Goal: Navigation & Orientation: Find specific page/section

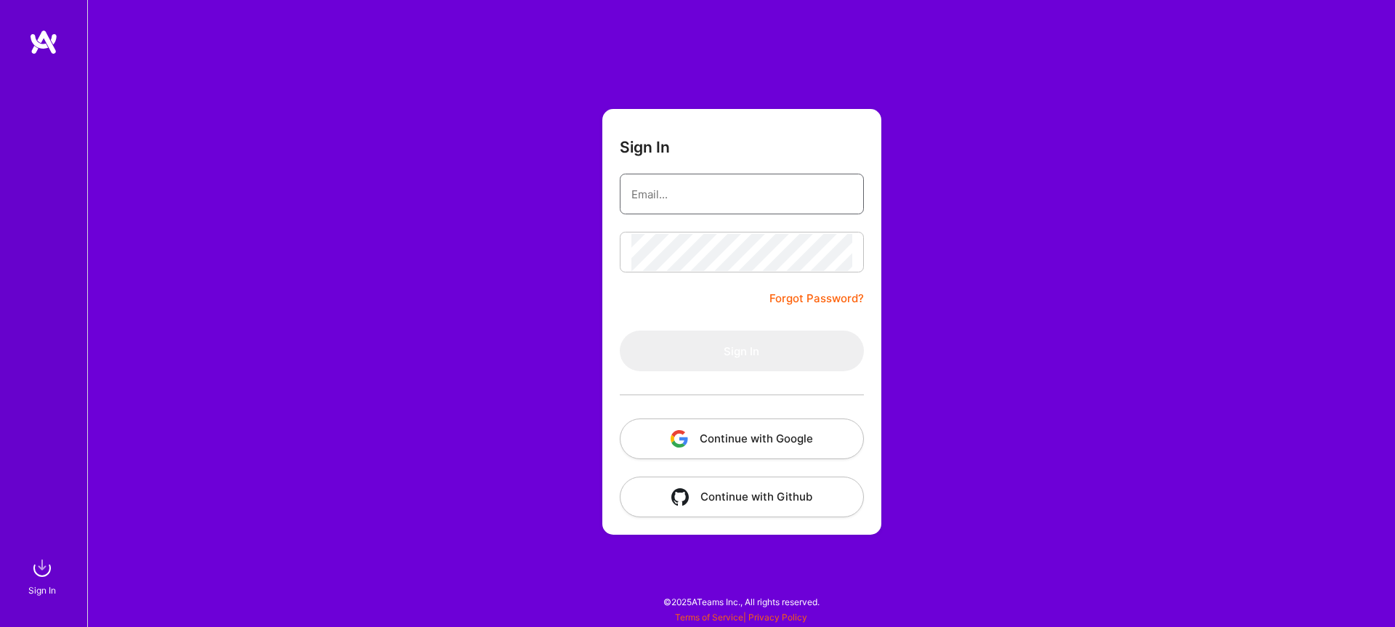
type input "[EMAIL_ADDRESS][DOMAIN_NAME]"
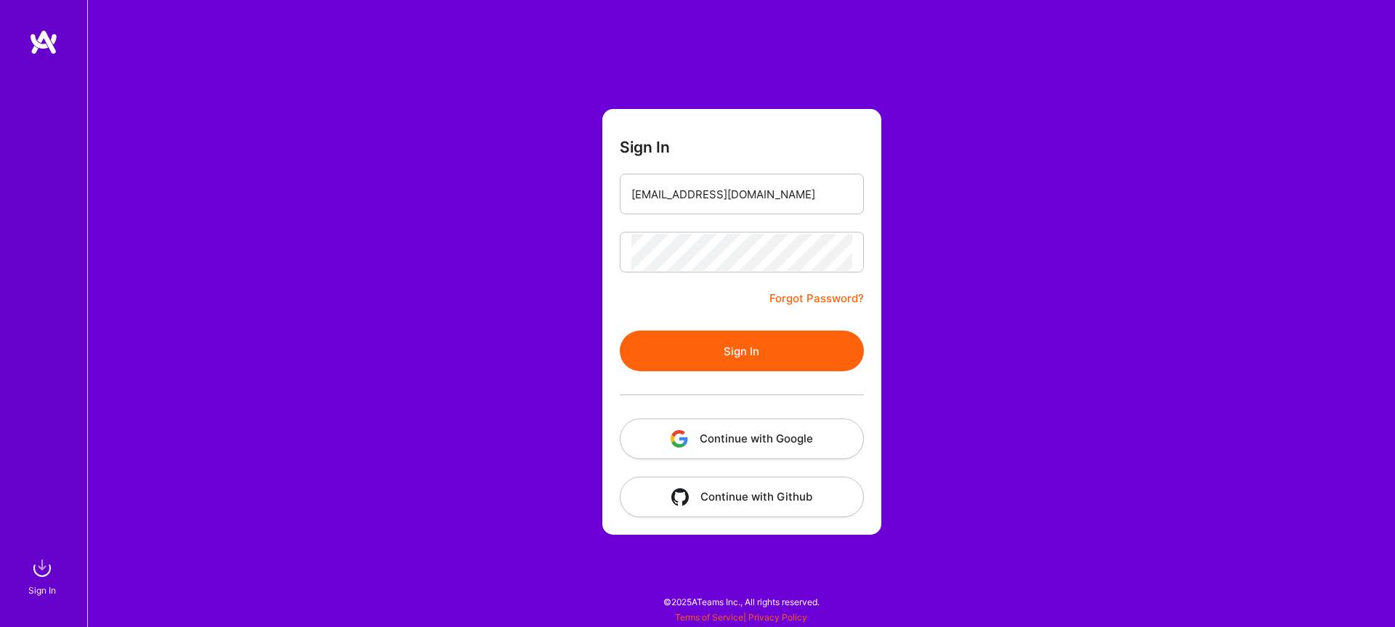
drag, startPoint x: 719, startPoint y: 367, endPoint x: 720, endPoint y: 360, distance: 7.4
click at [719, 366] on button "Sign In" at bounding box center [742, 351] width 244 height 41
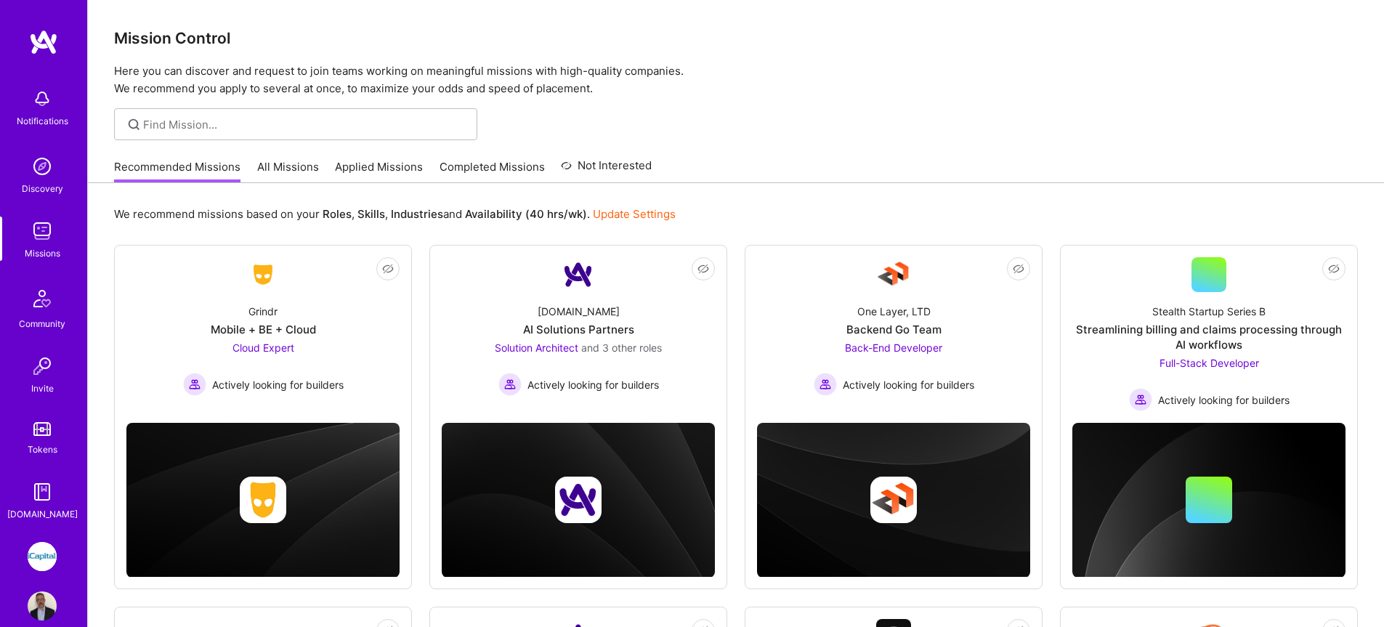
click at [299, 166] on link "All Missions" at bounding box center [288, 171] width 62 height 24
